Goal: Check status: Check status

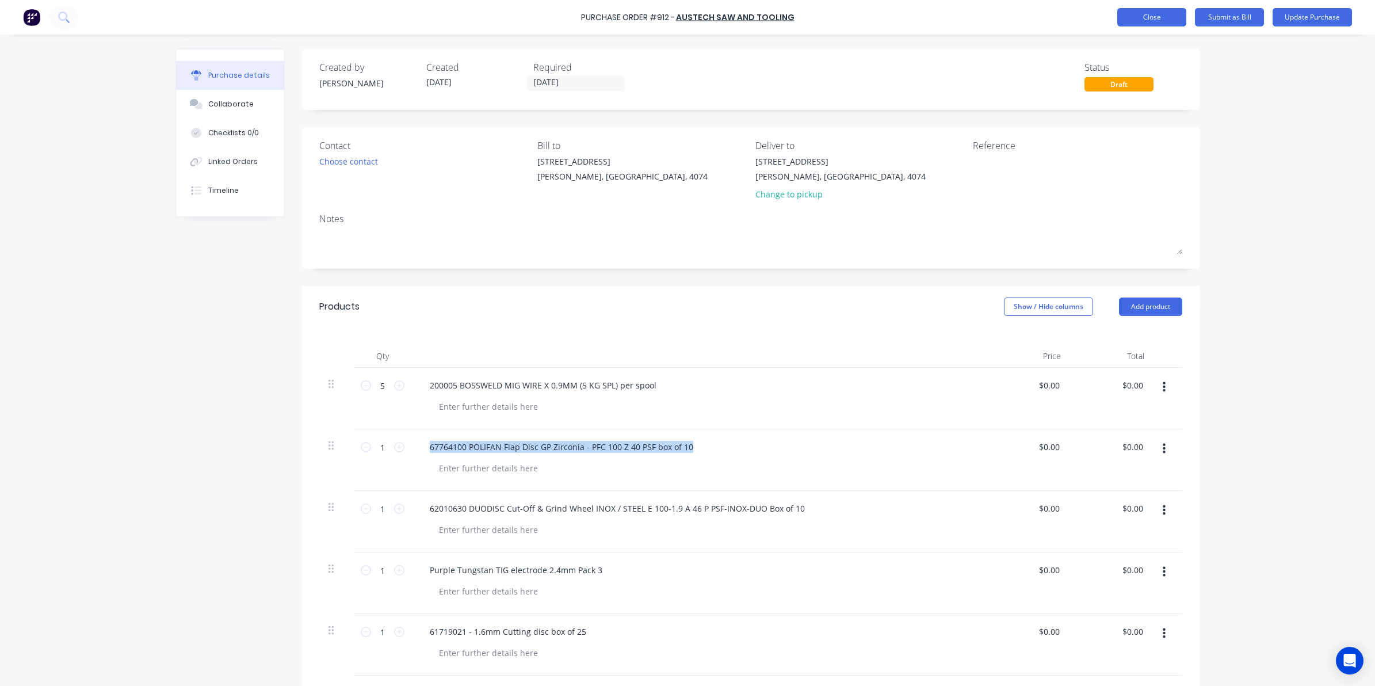
click at [1135, 18] on button "Close" at bounding box center [1152, 17] width 69 height 18
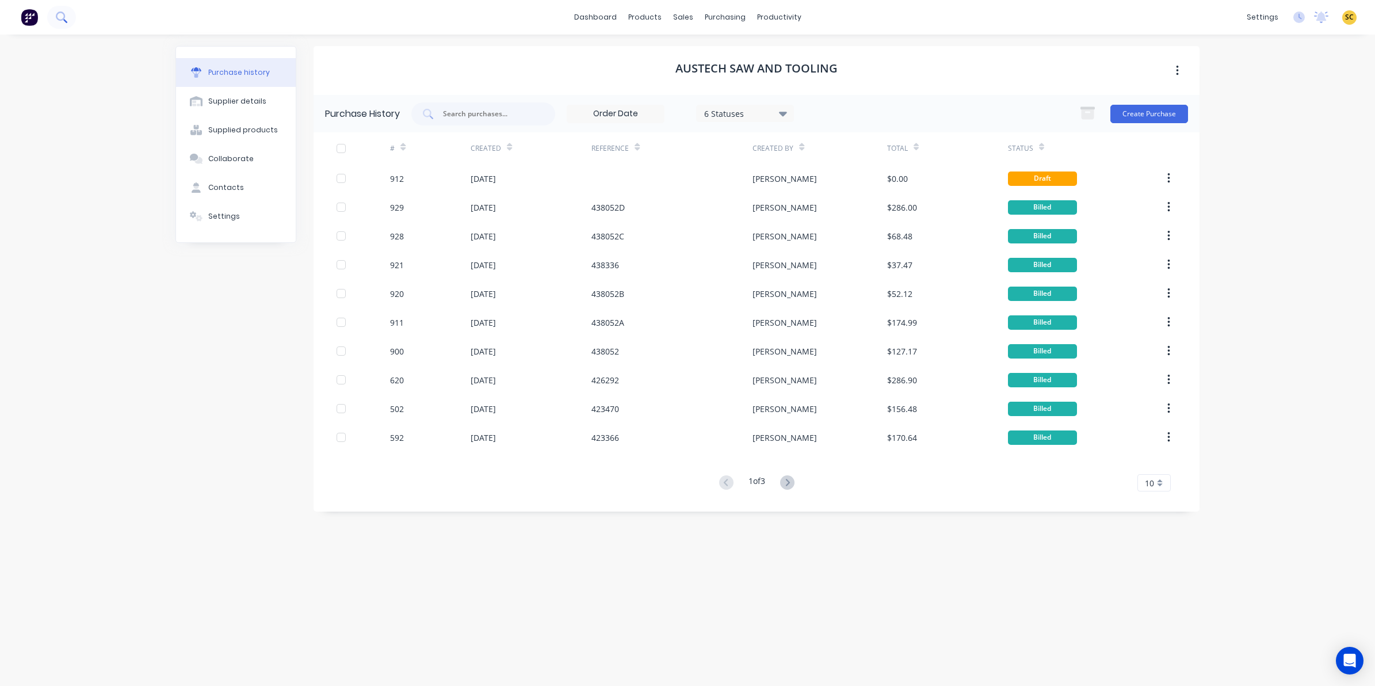
click at [58, 18] on icon at bounding box center [61, 17] width 11 height 11
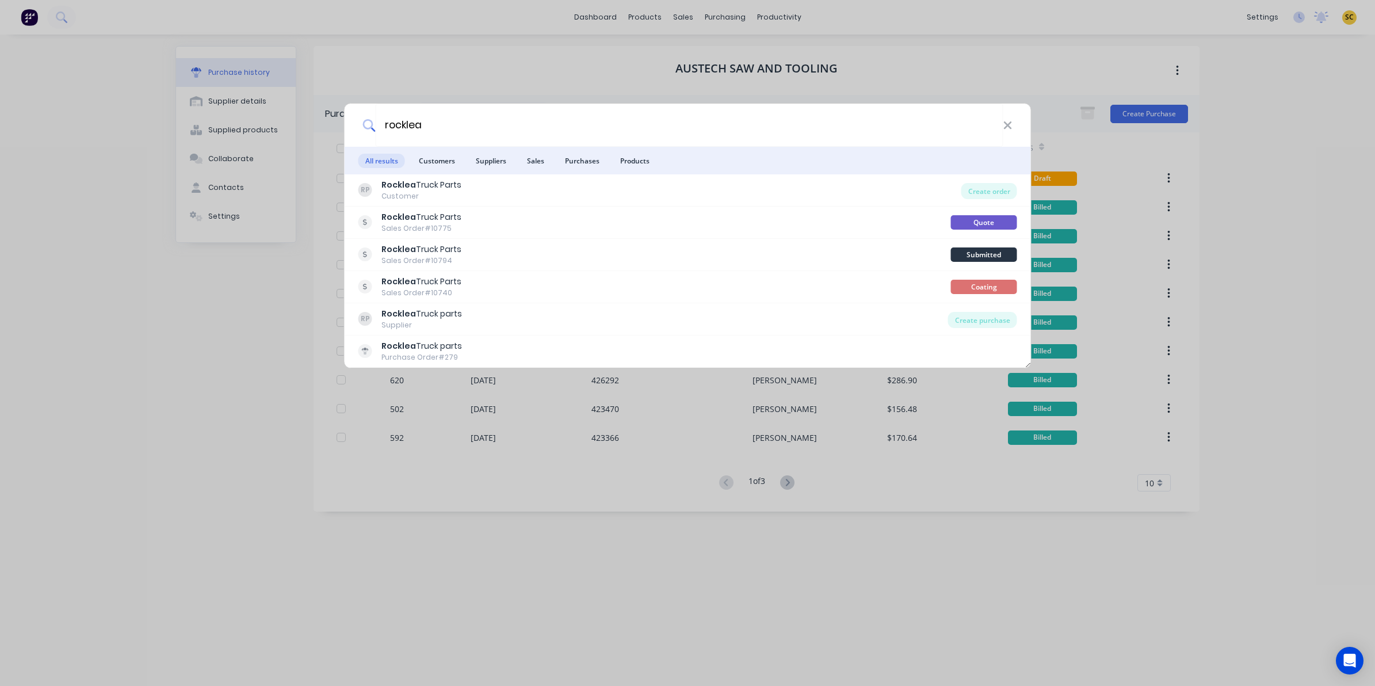
type input "rocklea"
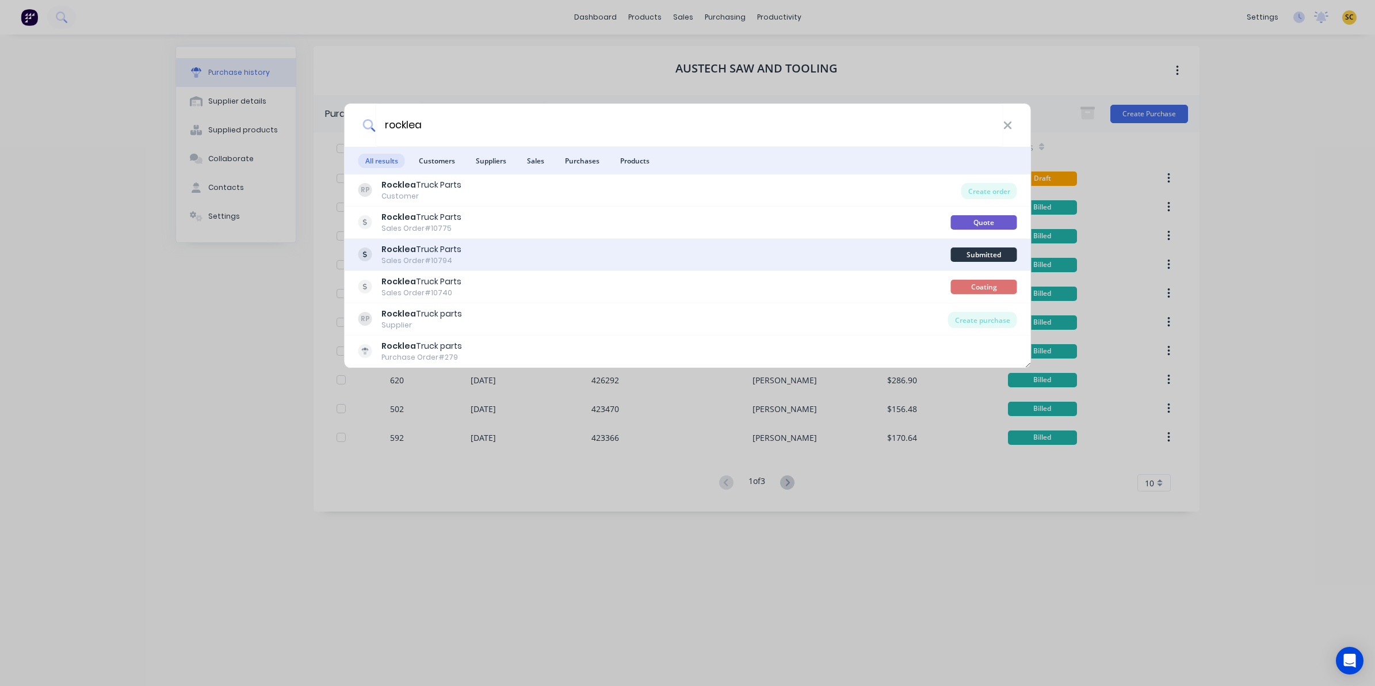
click at [468, 259] on div "Rocklea Truck Parts Sales Order #10794" at bounding box center [655, 254] width 593 height 22
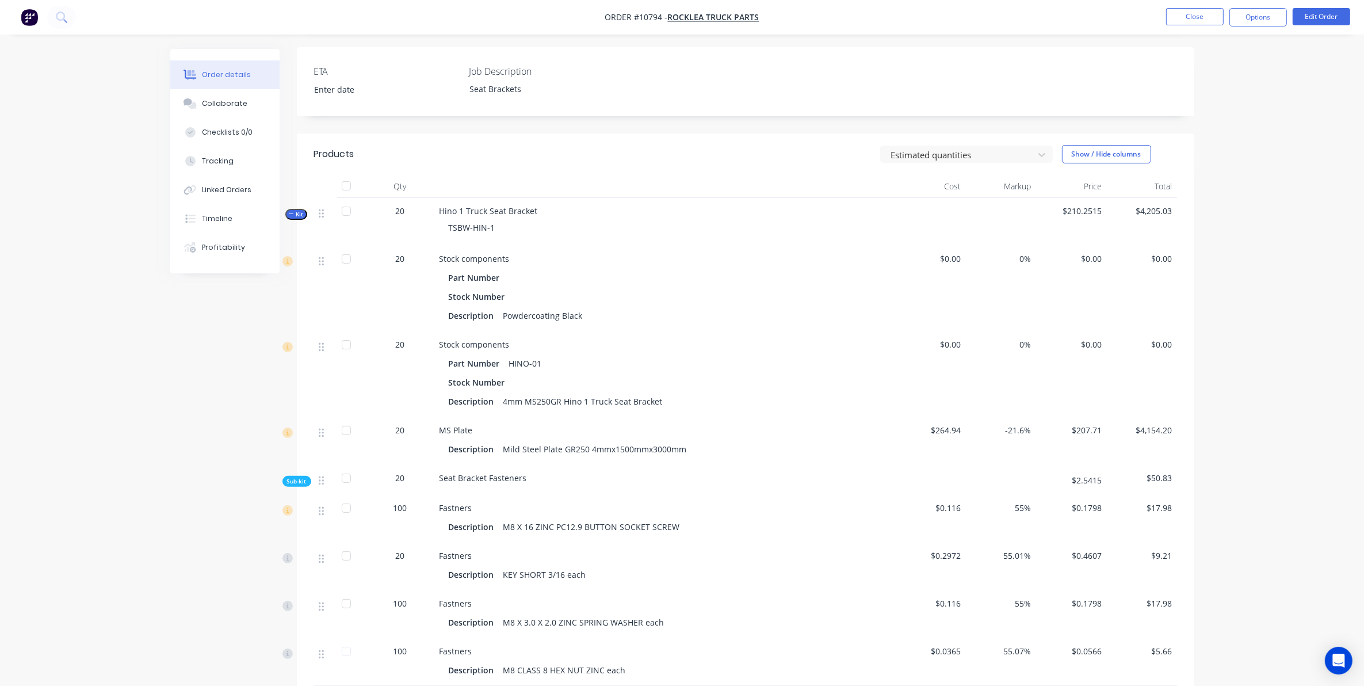
scroll to position [288, 0]
click at [304, 216] on button "Kit" at bounding box center [296, 215] width 22 height 11
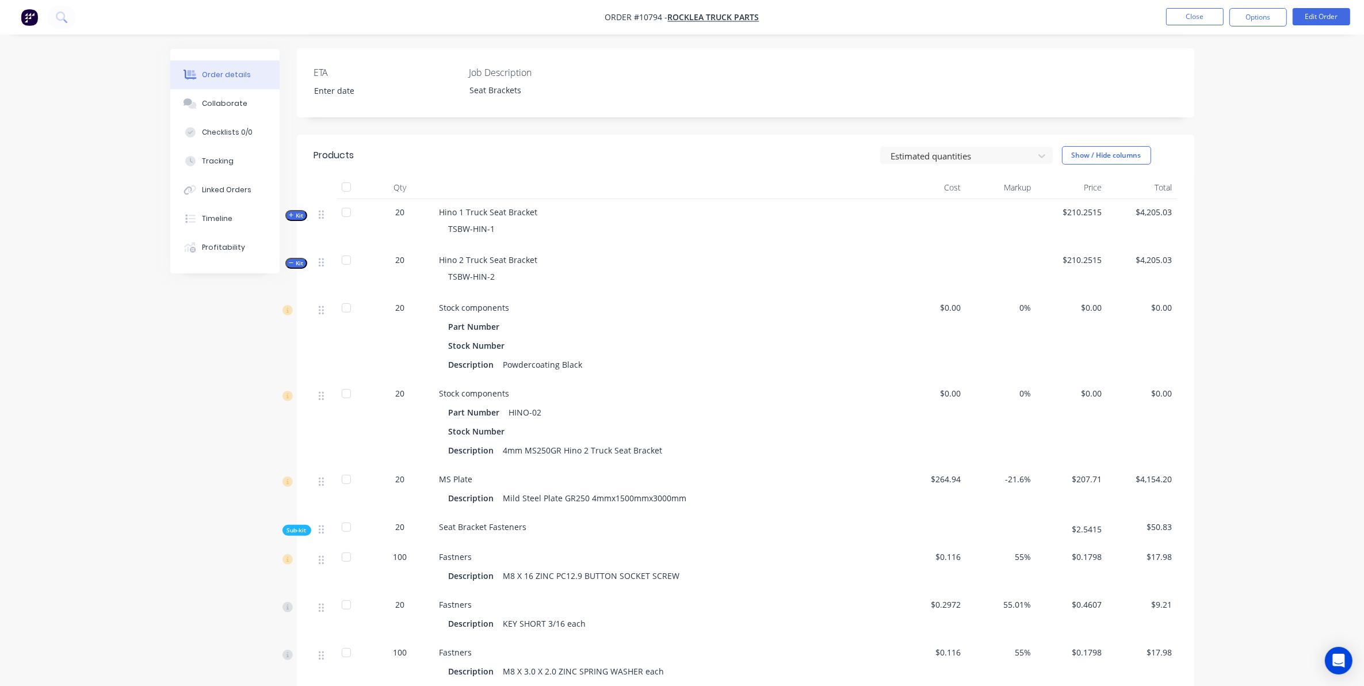
click at [294, 262] on span "Kit" at bounding box center [296, 263] width 15 height 9
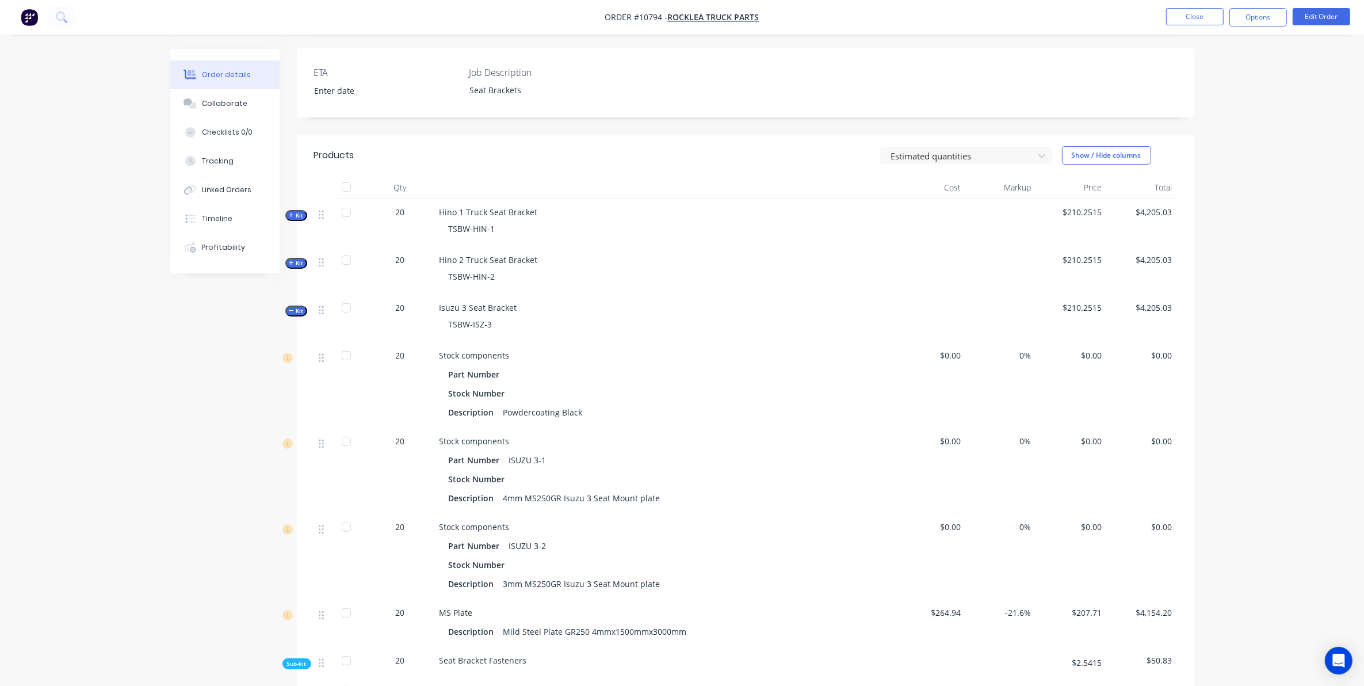
click at [304, 312] on button "Kit" at bounding box center [296, 311] width 22 height 11
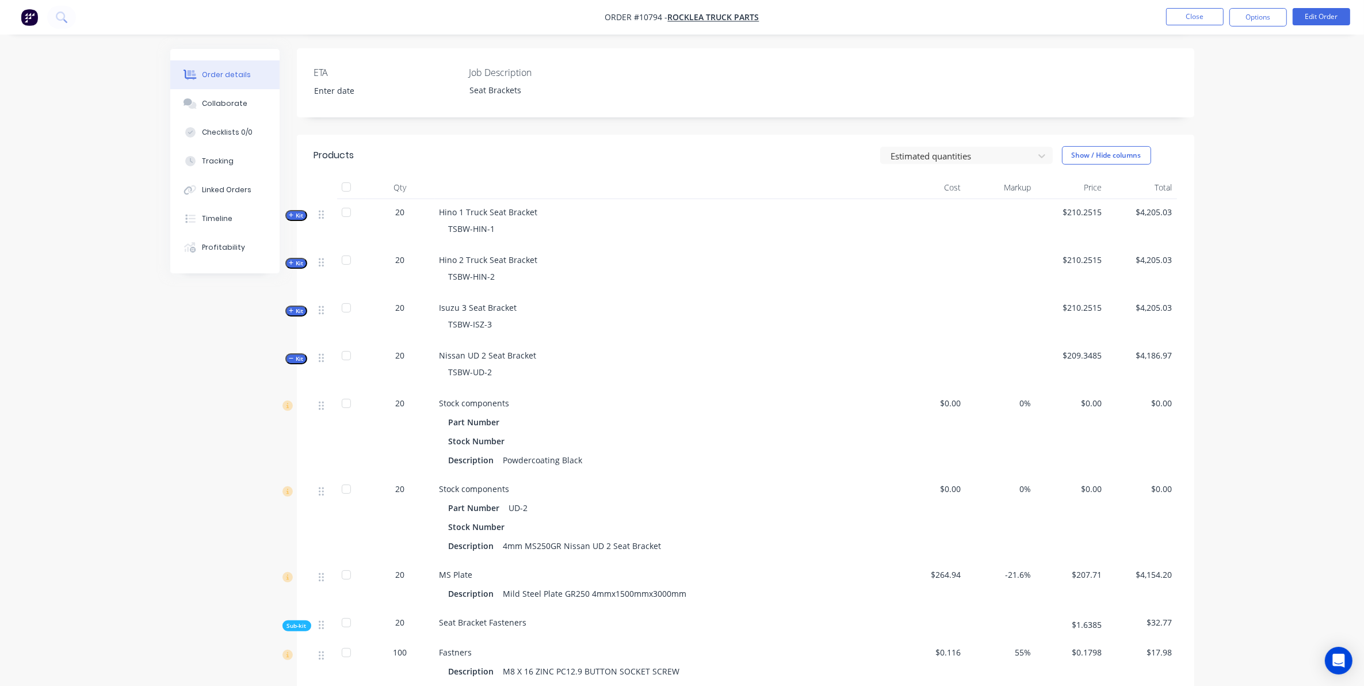
click at [300, 363] on span "Kit" at bounding box center [296, 358] width 15 height 9
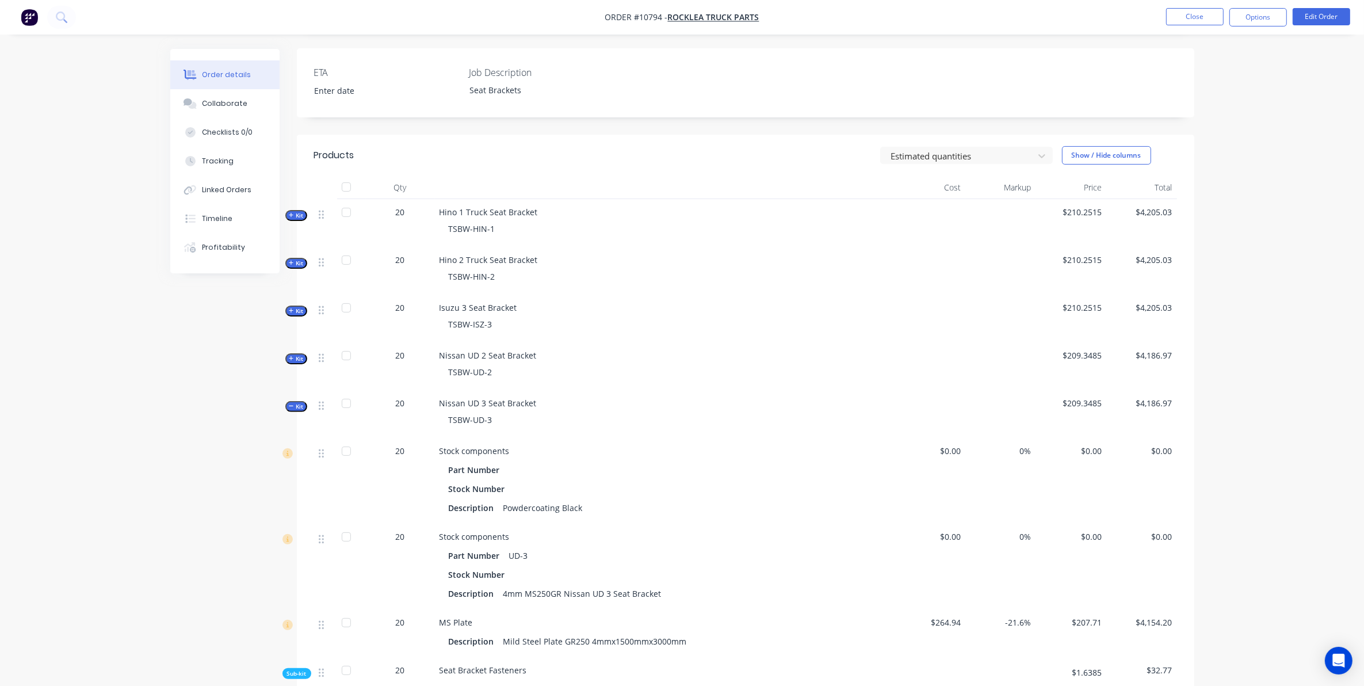
click at [295, 403] on span "Kit" at bounding box center [296, 406] width 15 height 9
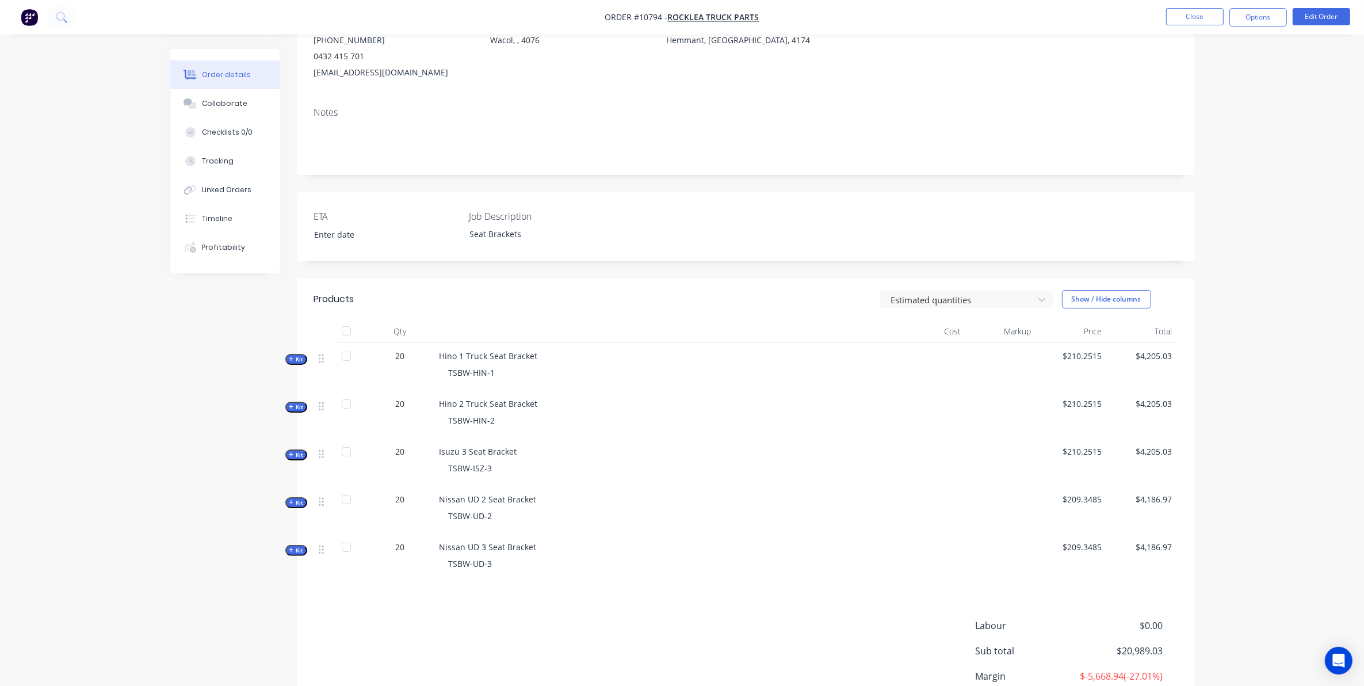
scroll to position [0, 0]
